Goal: Task Accomplishment & Management: Manage account settings

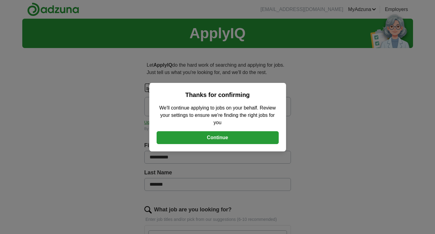
click at [228, 136] on button "Continue" at bounding box center [218, 137] width 122 height 13
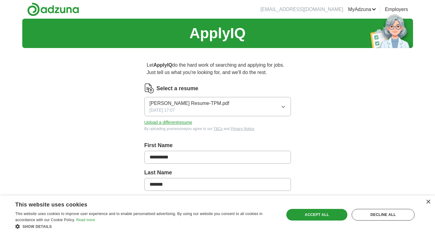
click at [282, 106] on icon "button" at bounding box center [283, 107] width 3 height 2
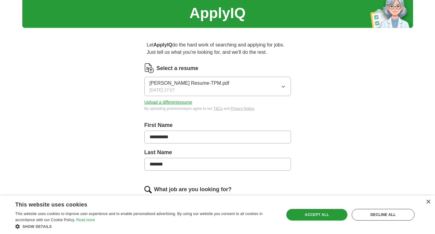
scroll to position [61, 0]
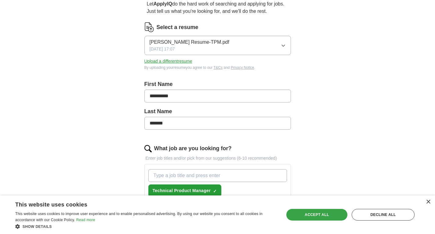
click at [330, 217] on div "Accept all" at bounding box center [316, 215] width 61 height 12
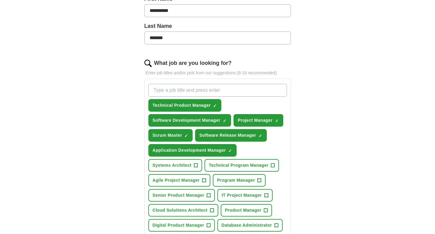
scroll to position [0, 0]
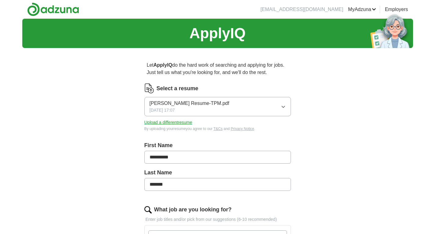
click at [173, 123] on button "Upload a different resume" at bounding box center [168, 122] width 48 height 6
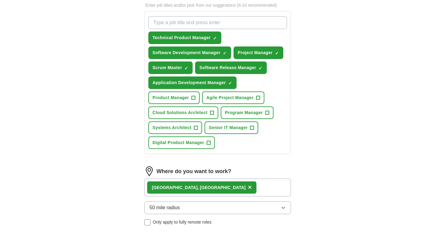
scroll to position [183, 0]
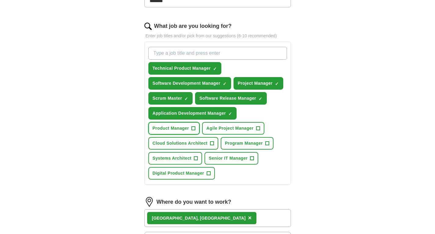
click at [195, 128] on span "+" at bounding box center [194, 128] width 4 height 5
click at [258, 128] on span "+" at bounding box center [258, 128] width 4 height 5
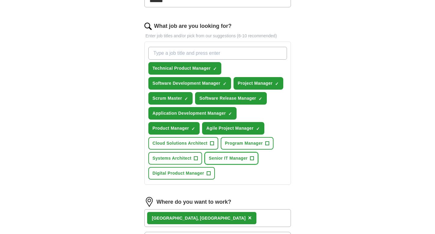
click at [252, 159] on span "+" at bounding box center [252, 158] width 4 height 5
click at [204, 174] on span "Digital Product Manager" at bounding box center [179, 173] width 52 height 6
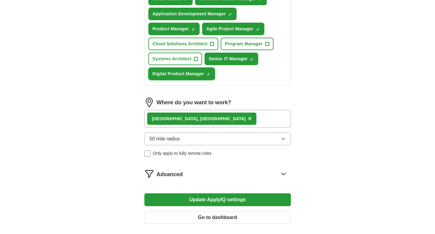
scroll to position [305, 0]
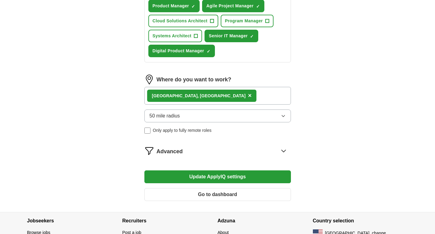
click at [236, 178] on button "Update ApplyIQ settings" at bounding box center [217, 176] width 147 height 13
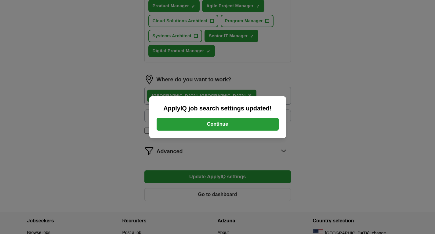
click at [225, 128] on button "Continue" at bounding box center [218, 124] width 122 height 13
